Goal: Obtain resource: Download file/media

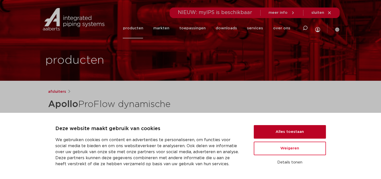
click at [306, 130] on button "Alles toestaan" at bounding box center [290, 132] width 72 height 14
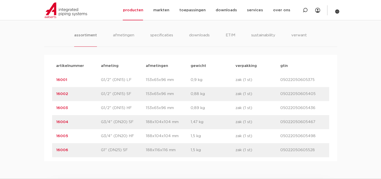
scroll to position [292, 0]
click at [58, 122] on link "16004" at bounding box center [62, 123] width 12 height 4
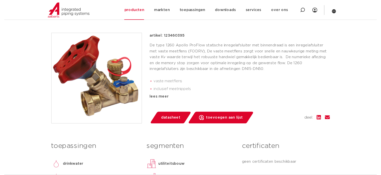
scroll to position [106, 0]
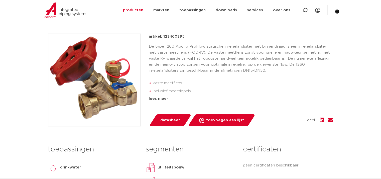
click at [167, 119] on span "datasheet" at bounding box center [170, 120] width 20 height 8
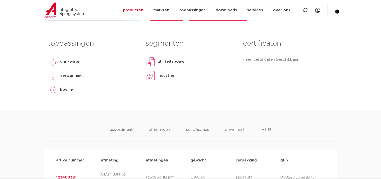
scroll to position [211, 0]
